Goal: Task Accomplishment & Management: Complete application form

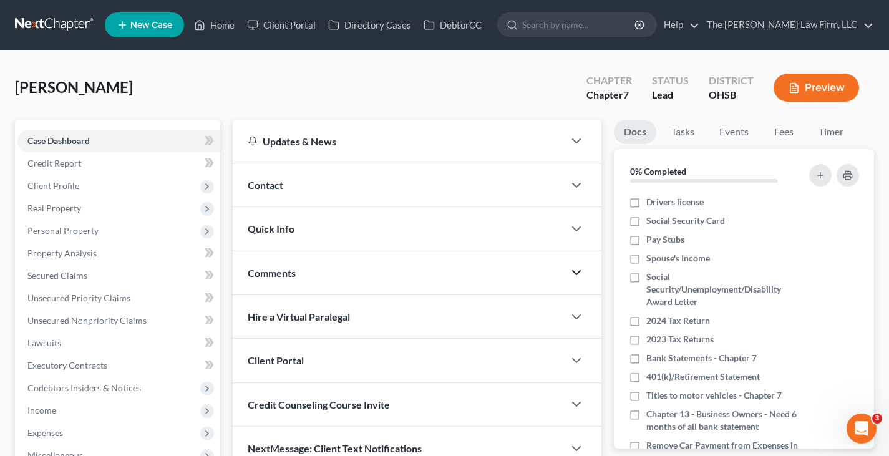
click at [577, 272] on icon "button" at bounding box center [576, 272] width 15 height 15
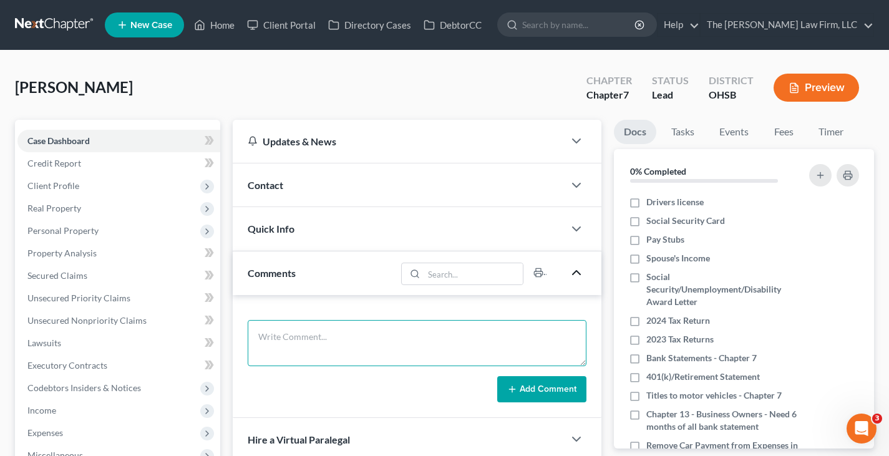
click at [337, 328] on textarea at bounding box center [417, 343] width 339 height 46
click at [314, 320] on textarea "Still Need: -paystubs -Spouse's profit & loss statements" at bounding box center [417, 343] width 339 height 46
click at [389, 354] on textarea "Still Need: -Driver's license -Social Security card -paystubs -Spouse's profit …" at bounding box center [417, 343] width 339 height 46
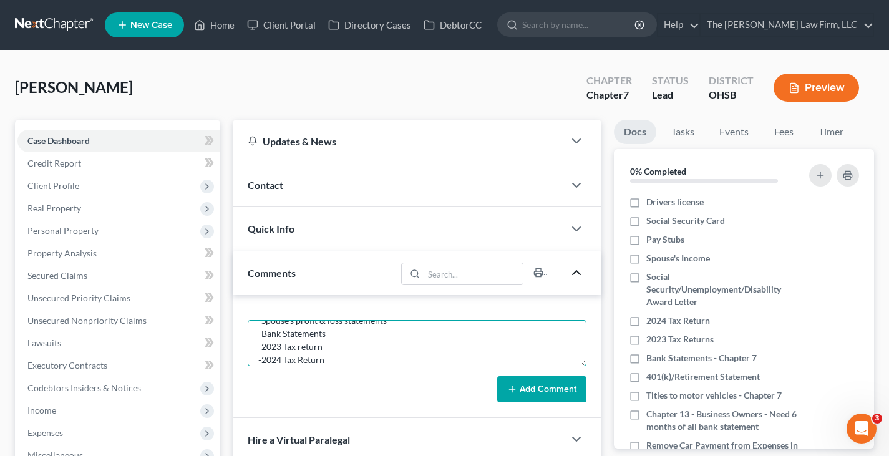
scroll to position [82, 0]
click at [375, 363] on textarea "Still Need: -Driver's license -Social Security card -paystubs -Spouse's profit …" at bounding box center [417, 343] width 339 height 46
click at [404, 360] on textarea "Still Need: -Driver's license -Social Security card -paystubs -Spouse's profit …" at bounding box center [417, 343] width 339 height 46
type textarea "Still Need: -Driver's license -Social Security card -paystubs -Spouse's profit …"
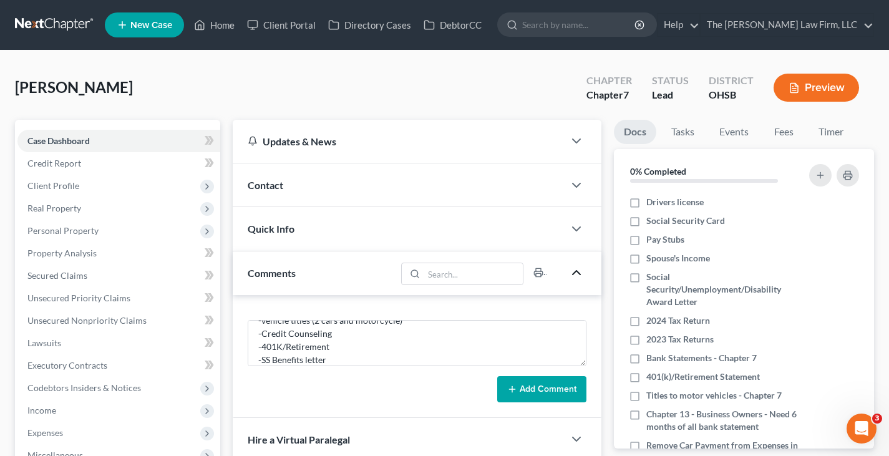
click at [508, 388] on icon at bounding box center [512, 389] width 10 height 10
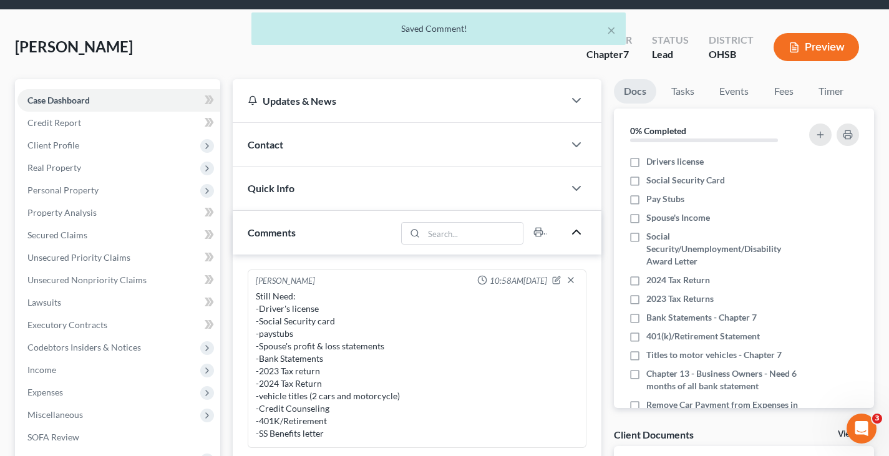
scroll to position [62, 0]
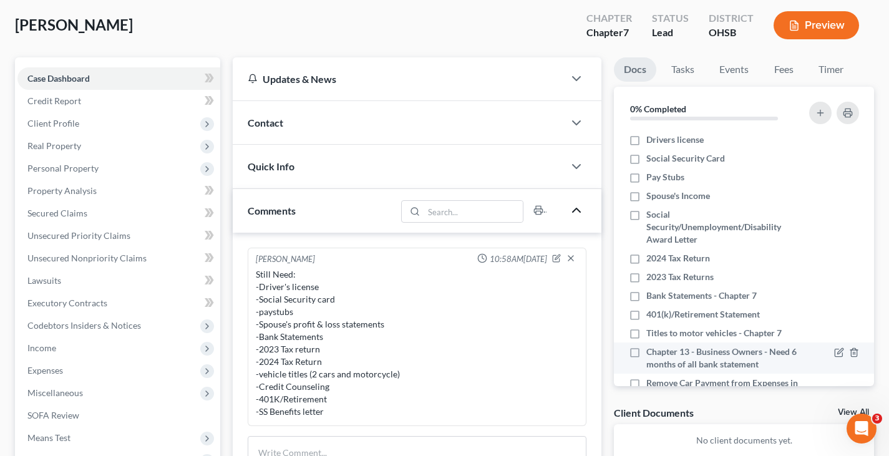
click at [646, 352] on label "Chapter 13 - Business Owners - Need 6 months of all bank statement" at bounding box center [722, 357] width 152 height 25
click at [651, 352] on input "Chapter 13 - Business Owners - Need 6 months of all bank statement" at bounding box center [655, 349] width 8 height 8
checkbox input "true"
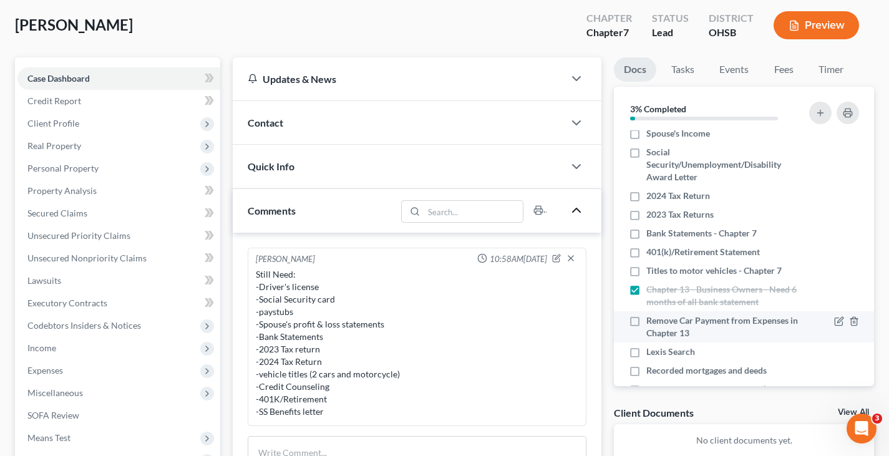
click at [646, 322] on label "Remove Car Payment from Expenses in Chapter 13" at bounding box center [722, 326] width 152 height 25
click at [651, 322] on input "Remove Car Payment from Expenses in Chapter 13" at bounding box center [655, 318] width 8 height 8
checkbox input "true"
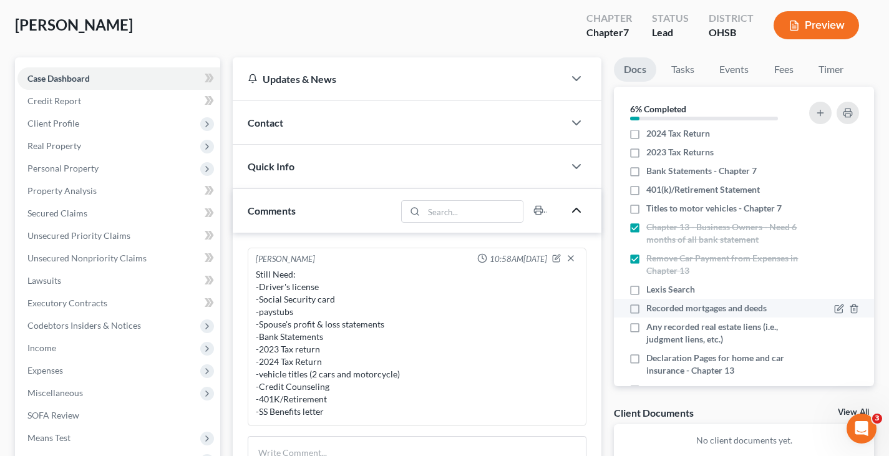
click at [646, 309] on label "Recorded mortgages and deeds" at bounding box center [706, 308] width 120 height 12
click at [651, 309] on input "Recorded mortgages and deeds" at bounding box center [655, 306] width 8 height 8
checkbox input "true"
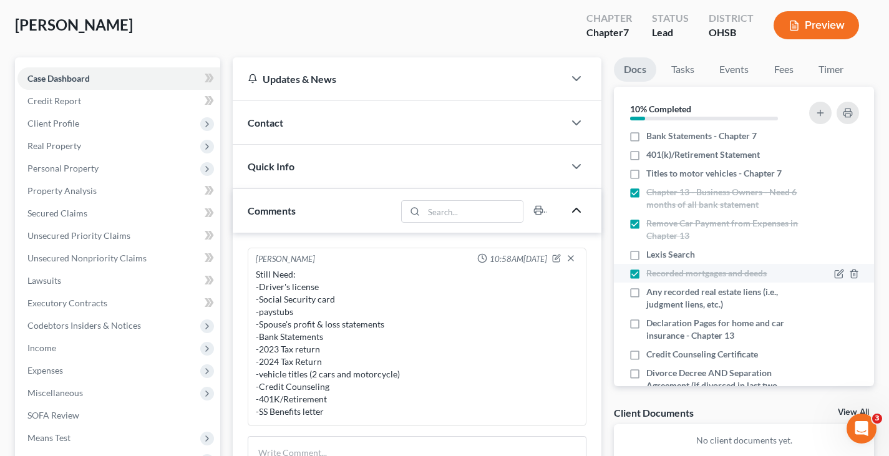
scroll to position [187, 0]
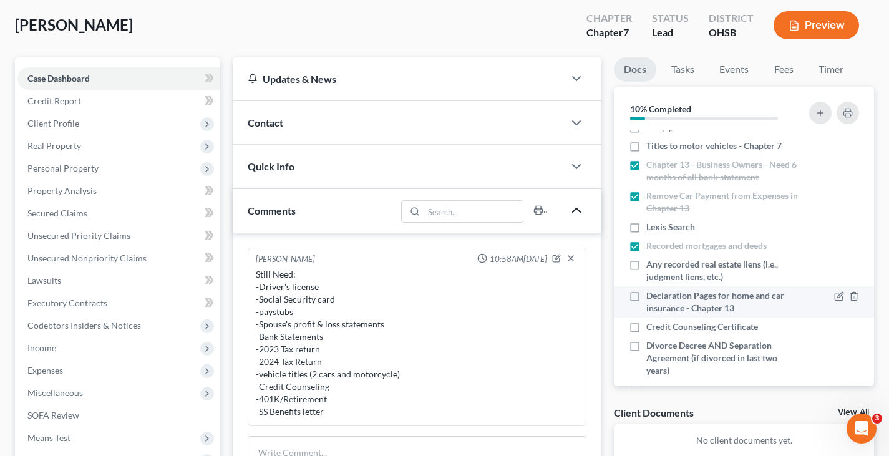
click at [646, 295] on label "Declaration Pages for home and car insurance - Chapter 13" at bounding box center [722, 301] width 152 height 25
click at [651, 295] on input "Declaration Pages for home and car insurance - Chapter 13" at bounding box center [655, 293] width 8 height 8
checkbox input "true"
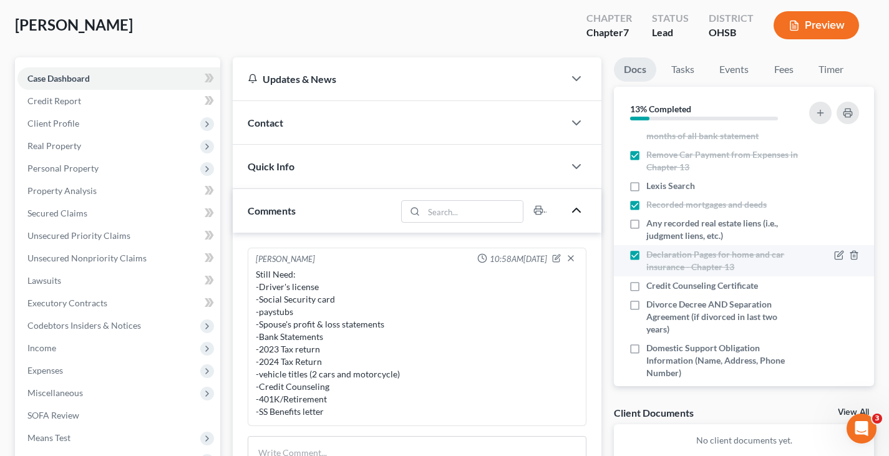
scroll to position [249, 0]
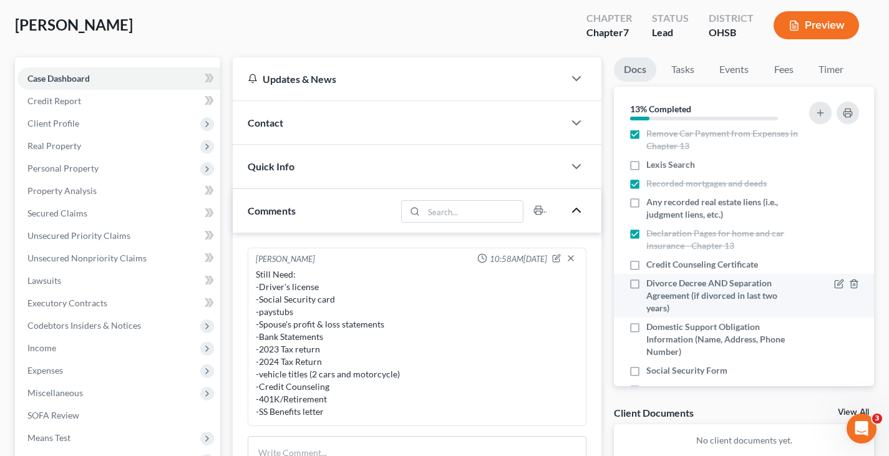
click at [646, 282] on label "Divorce Decree AND Separation Agreement (if divorced in last two years)" at bounding box center [722, 295] width 152 height 37
click at [651, 282] on input "Divorce Decree AND Separation Agreement (if divorced in last two years)" at bounding box center [655, 281] width 8 height 8
checkbox input "true"
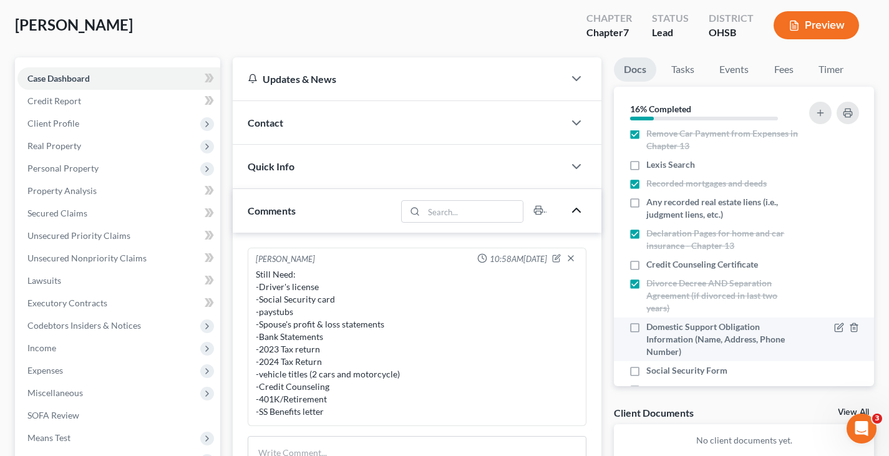
click at [646, 327] on label "Domestic Support Obligation Information (Name, Address, Phone Number)" at bounding box center [722, 339] width 152 height 37
click at [651, 327] on input "Domestic Support Obligation Information (Name, Address, Phone Number)" at bounding box center [655, 325] width 8 height 8
checkbox input "true"
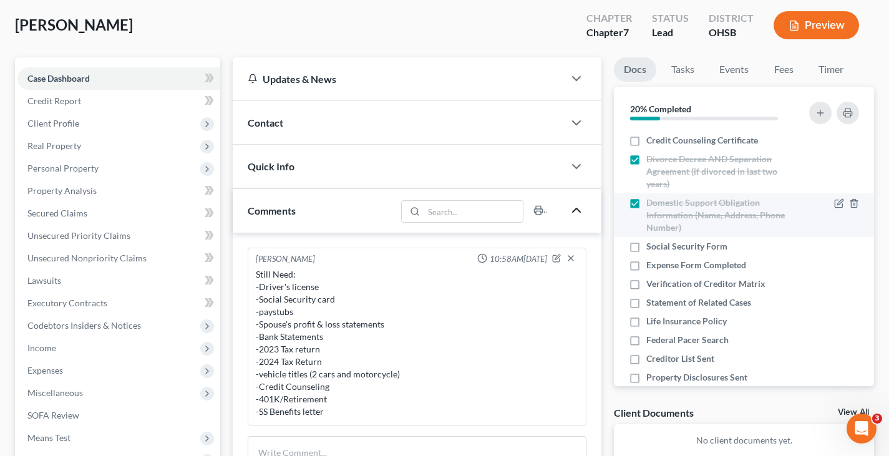
scroll to position [374, 0]
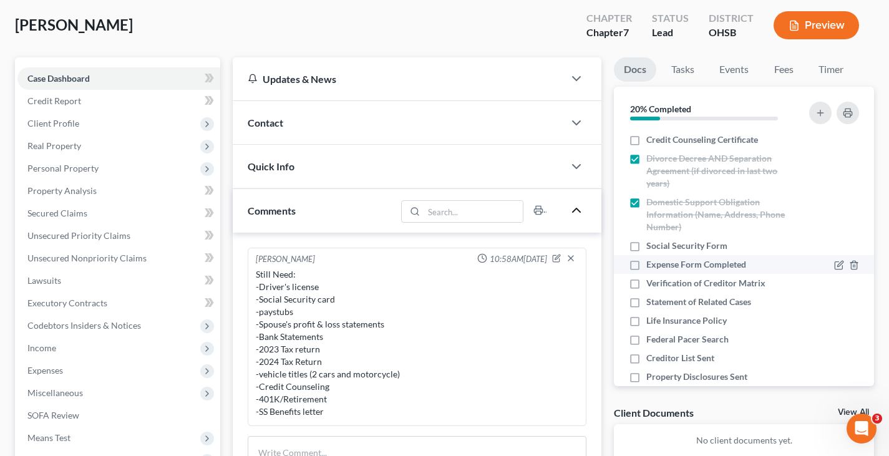
click at [646, 263] on label "Expense Form Completed" at bounding box center [696, 264] width 100 height 12
click at [651, 263] on input "Expense Form Completed" at bounding box center [655, 262] width 8 height 8
checkbox input "true"
click at [646, 321] on label "Life Insurance Policy" at bounding box center [686, 320] width 80 height 12
click at [651, 321] on input "Life Insurance Policy" at bounding box center [655, 318] width 8 height 8
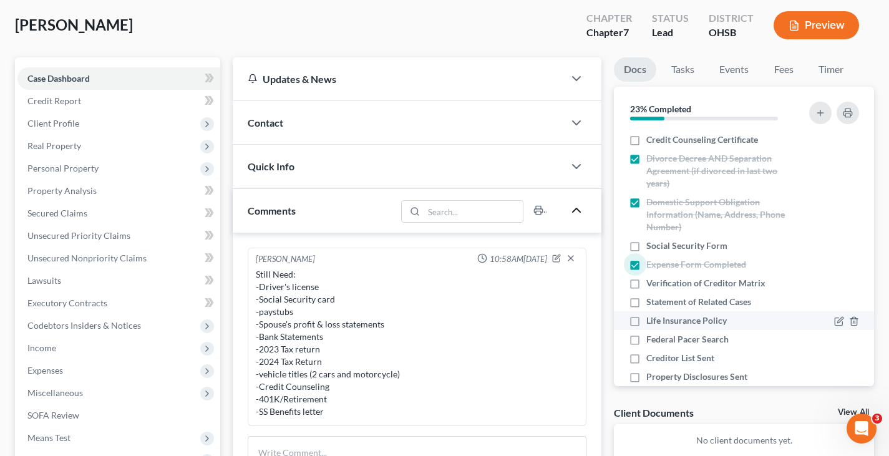
checkbox input "true"
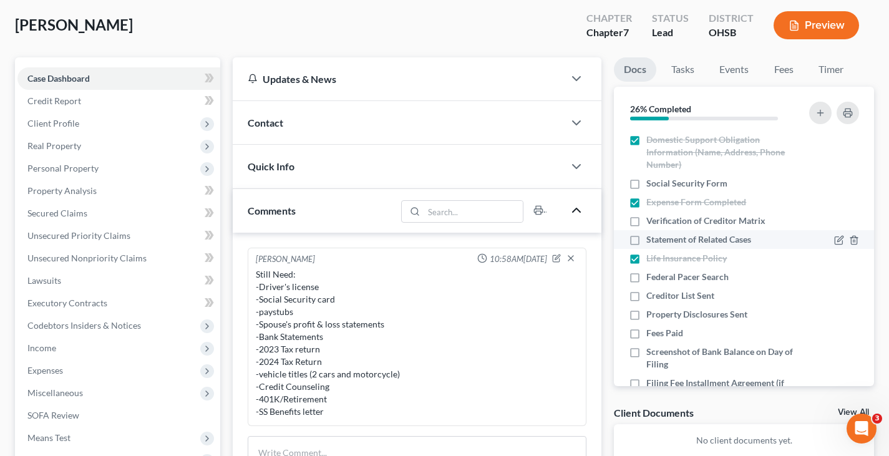
scroll to position [475, 0]
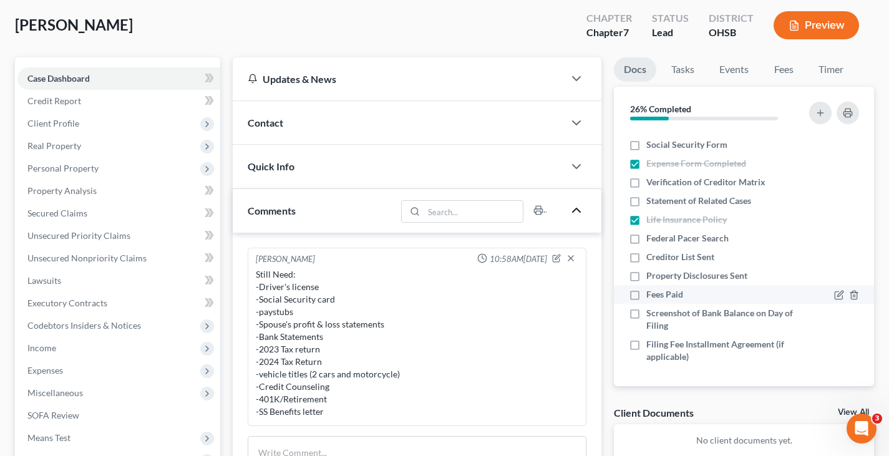
click at [646, 294] on label "Fees Paid" at bounding box center [664, 294] width 37 height 12
click at [651, 294] on input "Fees Paid" at bounding box center [655, 292] width 8 height 8
checkbox input "true"
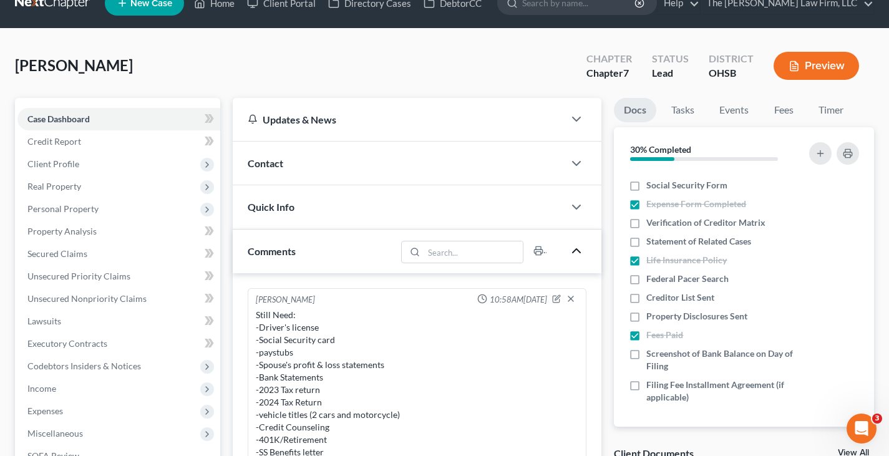
scroll to position [0, 0]
